Goal: Information Seeking & Learning: Learn about a topic

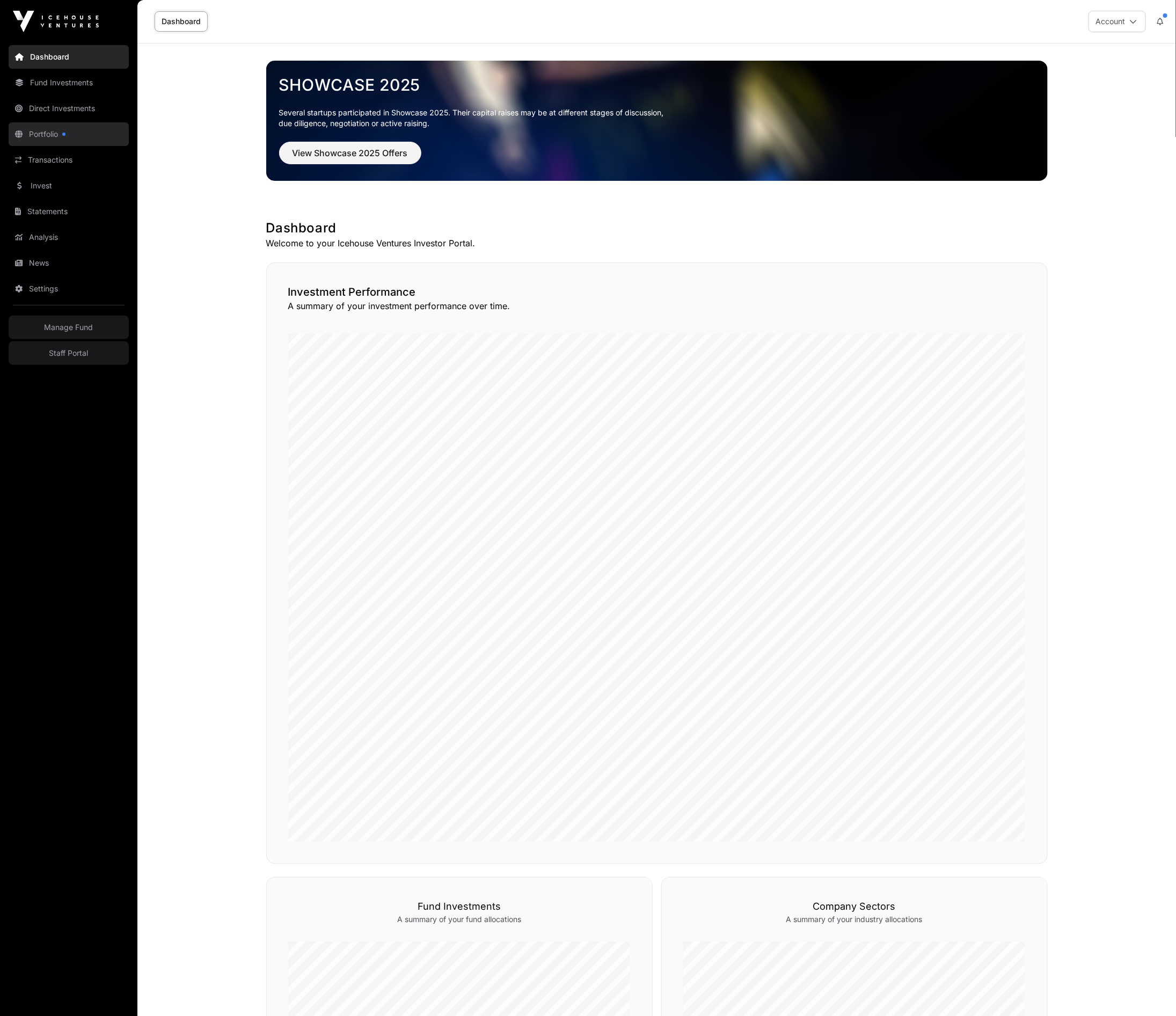
click at [50, 132] on link "Portfolio" at bounding box center [68, 134] width 120 height 24
click at [45, 190] on link "Invest" at bounding box center [68, 185] width 120 height 24
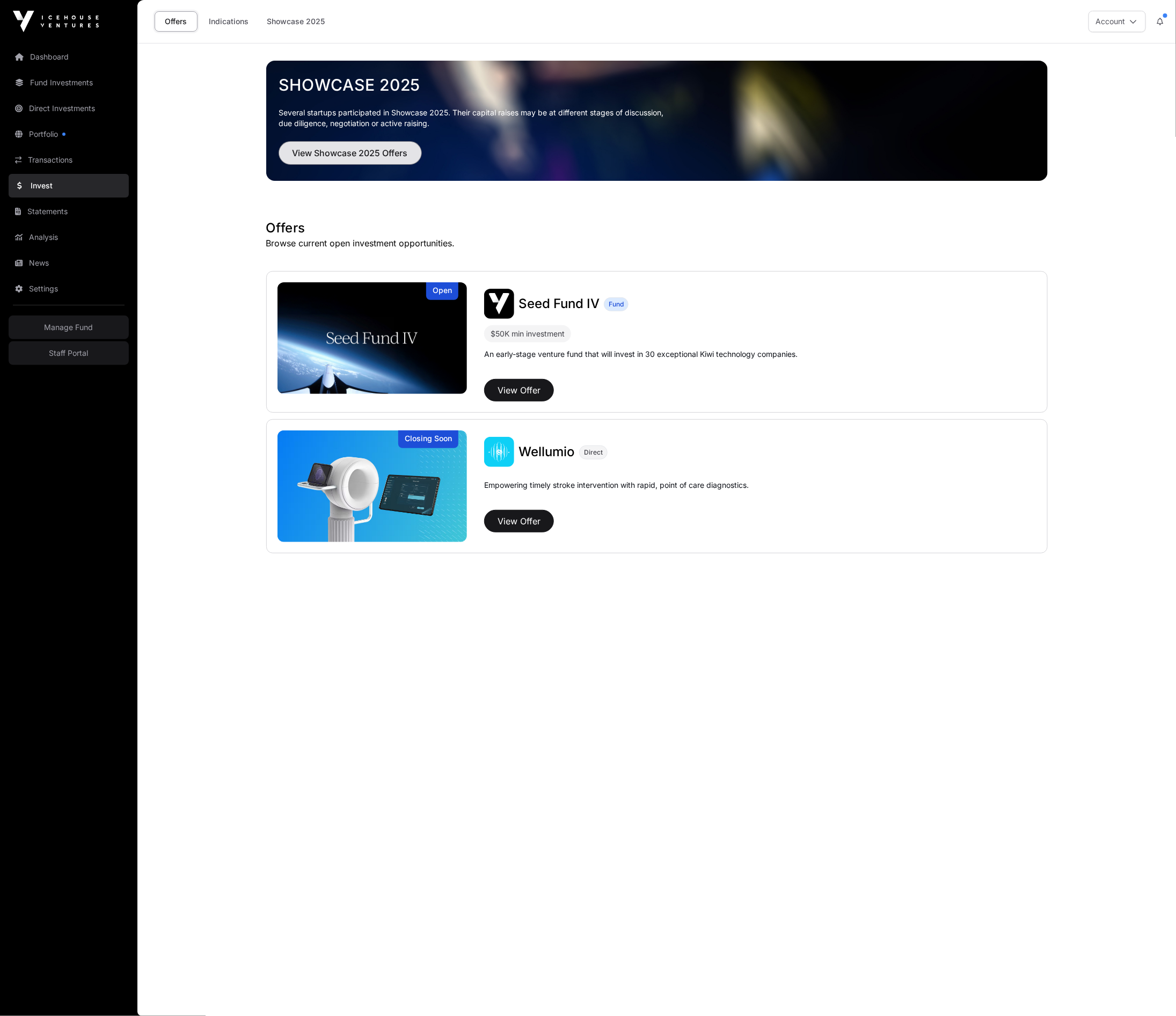
click at [344, 148] on span "View Showcase 2025 Offers" at bounding box center [350, 153] width 115 height 13
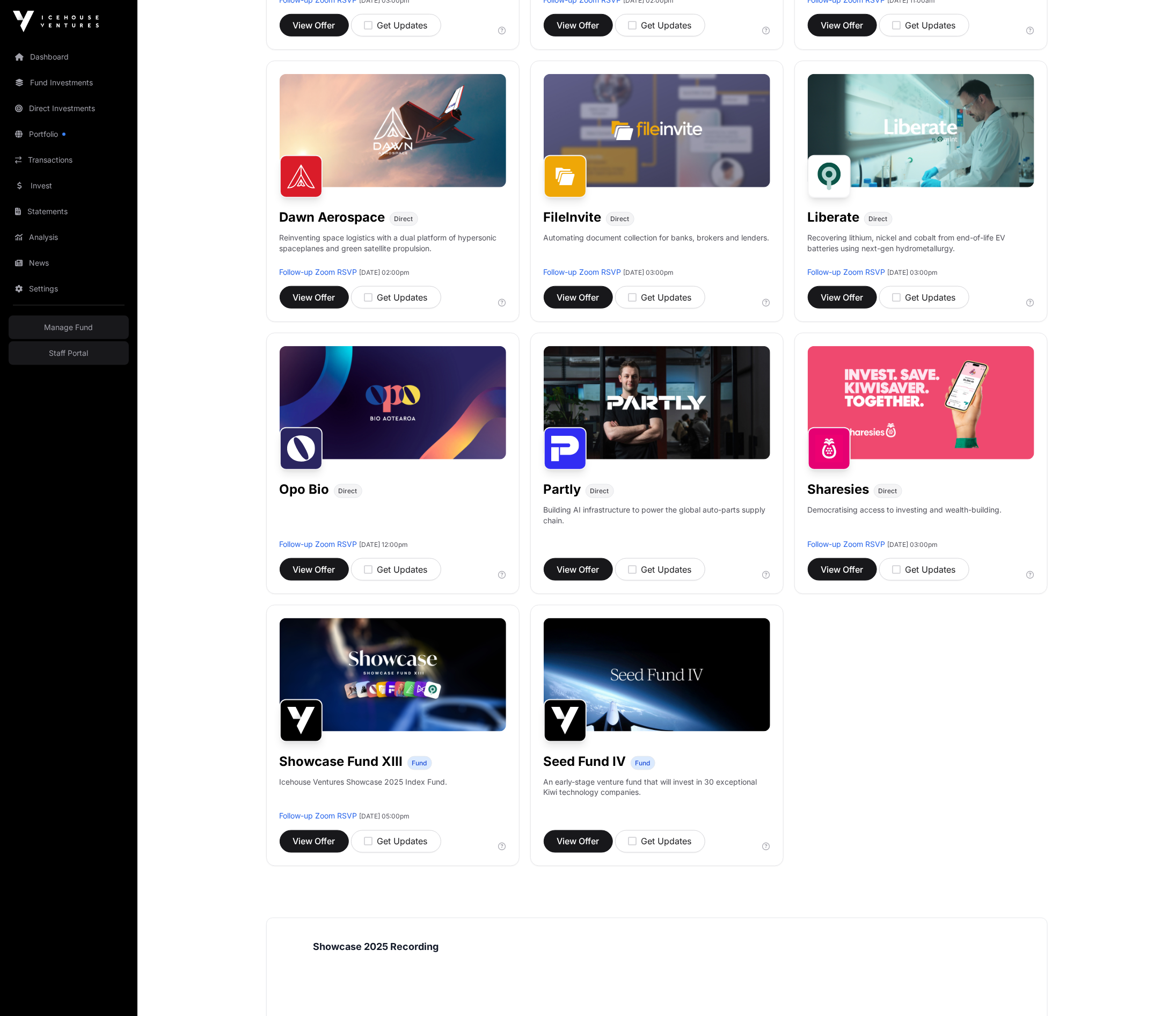
scroll to position [385, 0]
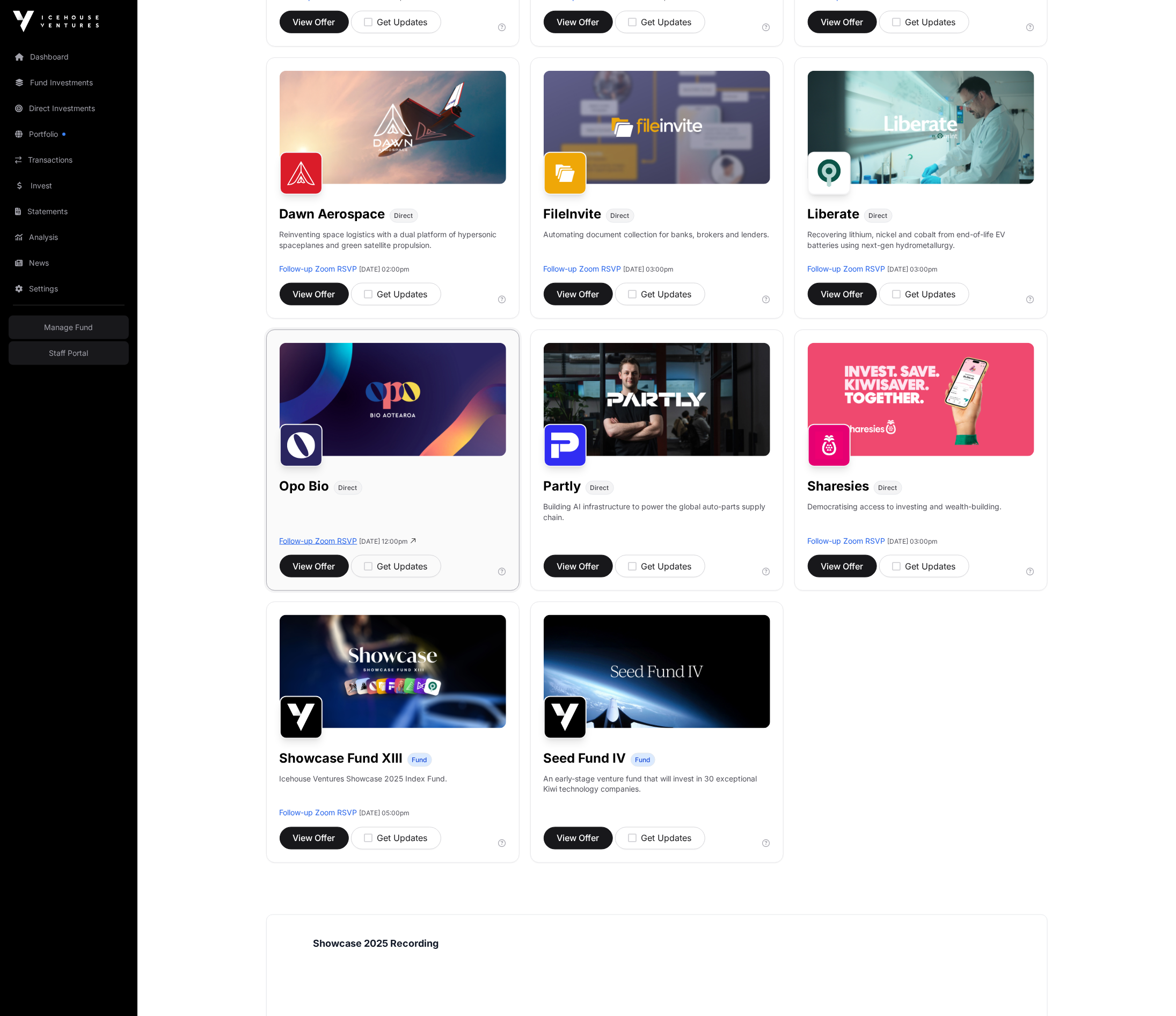
click at [324, 542] on link "Follow-up Zoom RSVP" at bounding box center [318, 540] width 78 height 9
click at [838, 755] on div "Aether Direct Helping marketing teams turn research and strategy into live, on-…" at bounding box center [656, 324] width 782 height 1078
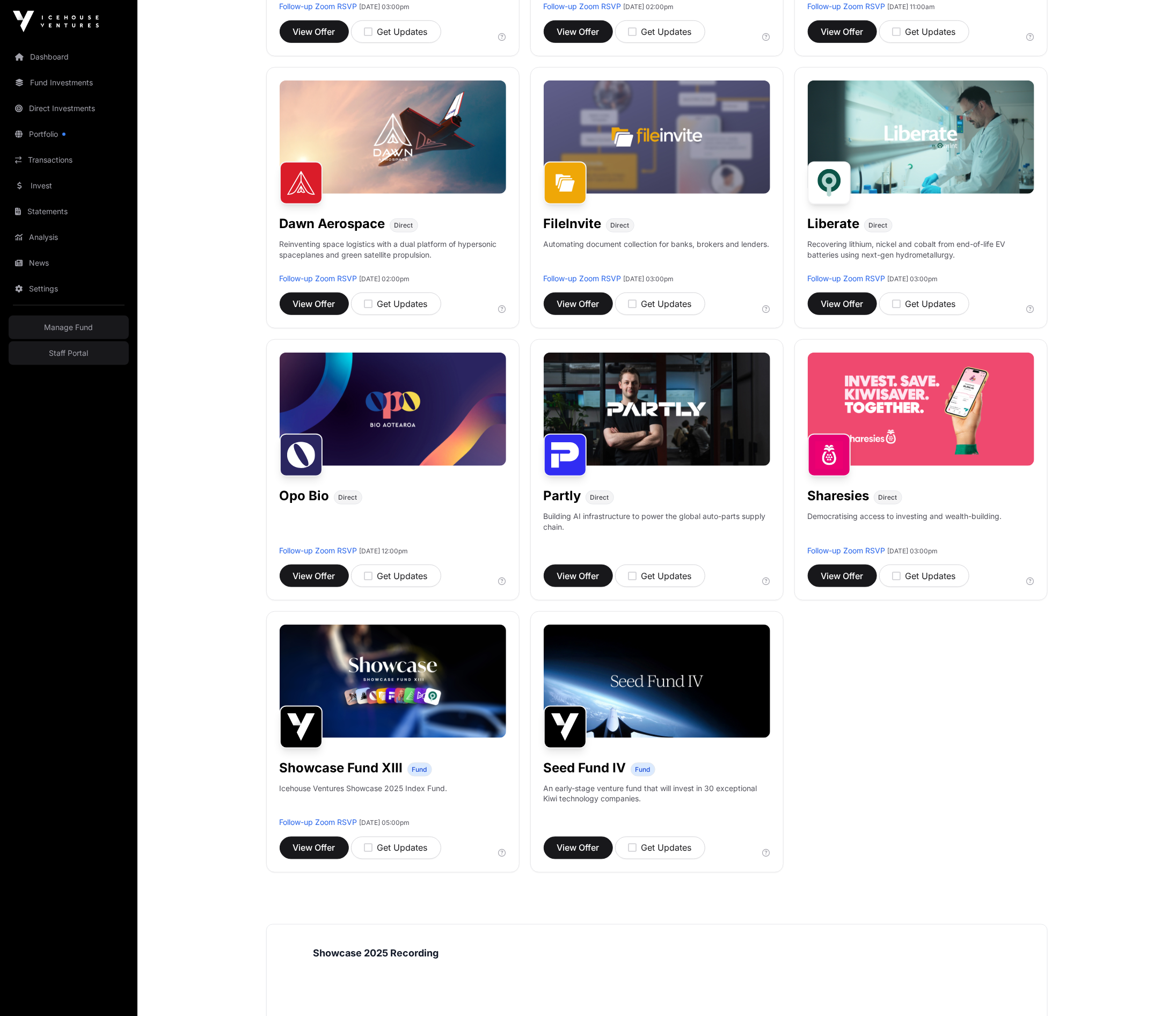
scroll to position [374, 0]
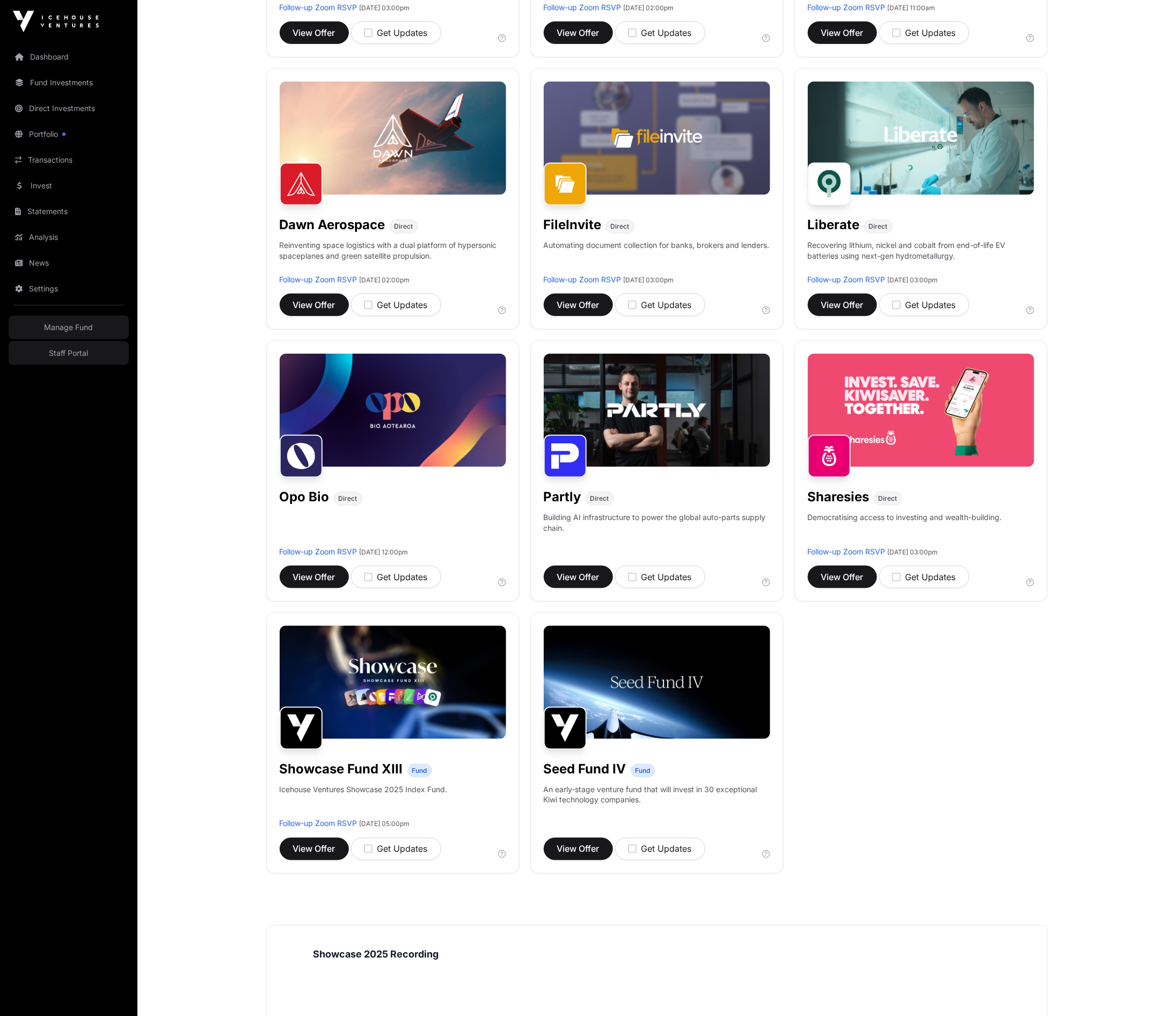
click at [1041, 790] on div "Aether Direct Helping marketing teams turn research and strategy into live, on-…" at bounding box center [656, 335] width 782 height 1078
